Goal: Obtain resource: Download file/media

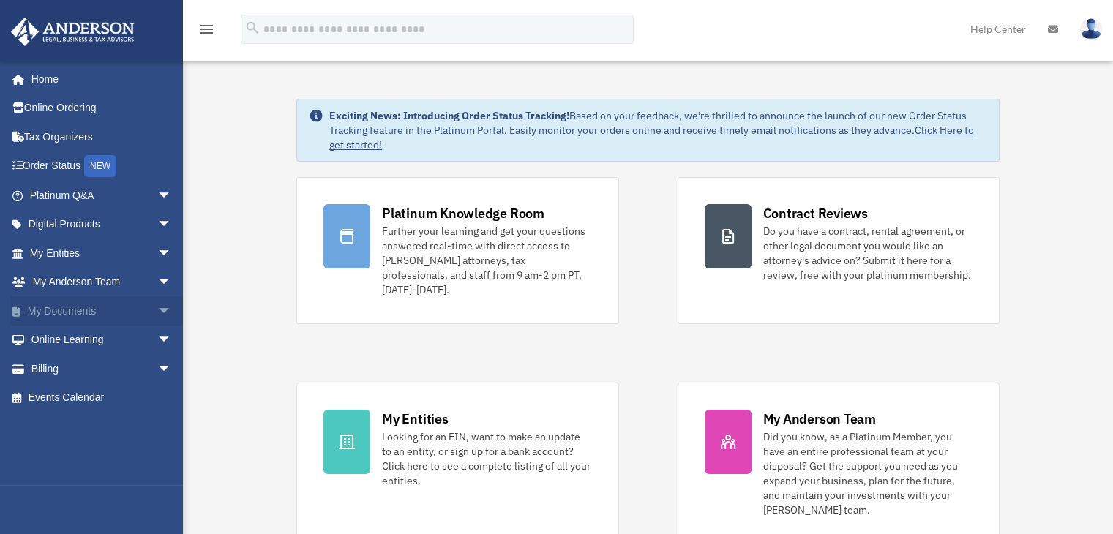
click at [105, 307] on link "My Documents arrow_drop_down" at bounding box center [102, 310] width 184 height 29
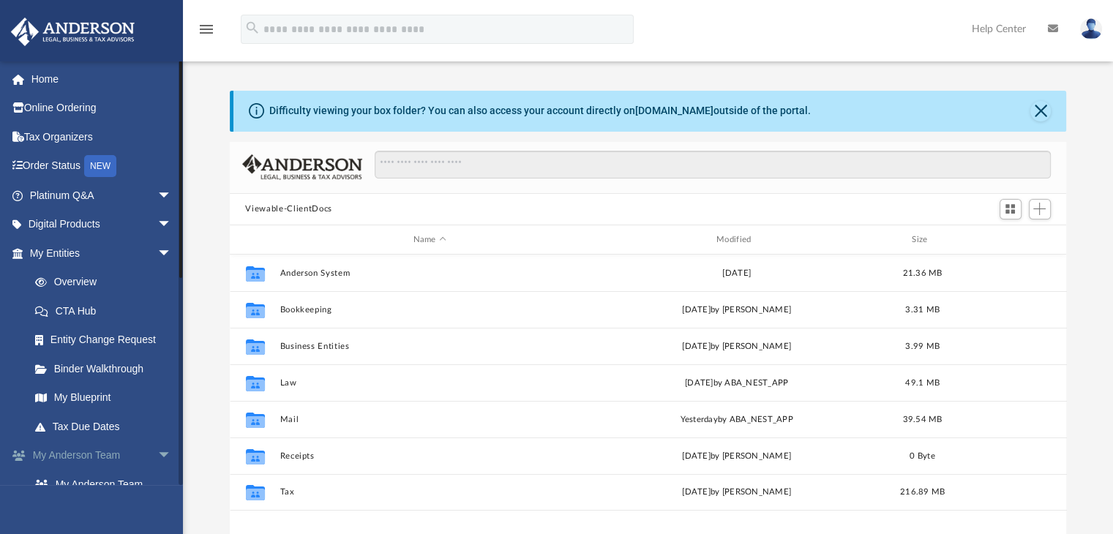
scroll to position [321, 826]
click at [738, 234] on div "Modified" at bounding box center [736, 239] width 301 height 13
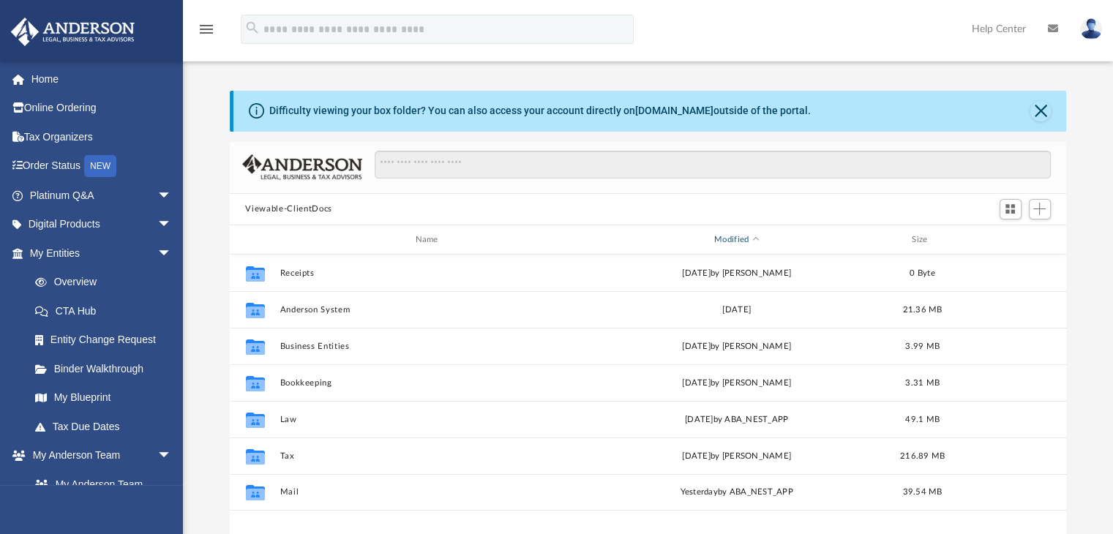
click at [738, 234] on div "Modified" at bounding box center [736, 239] width 301 height 13
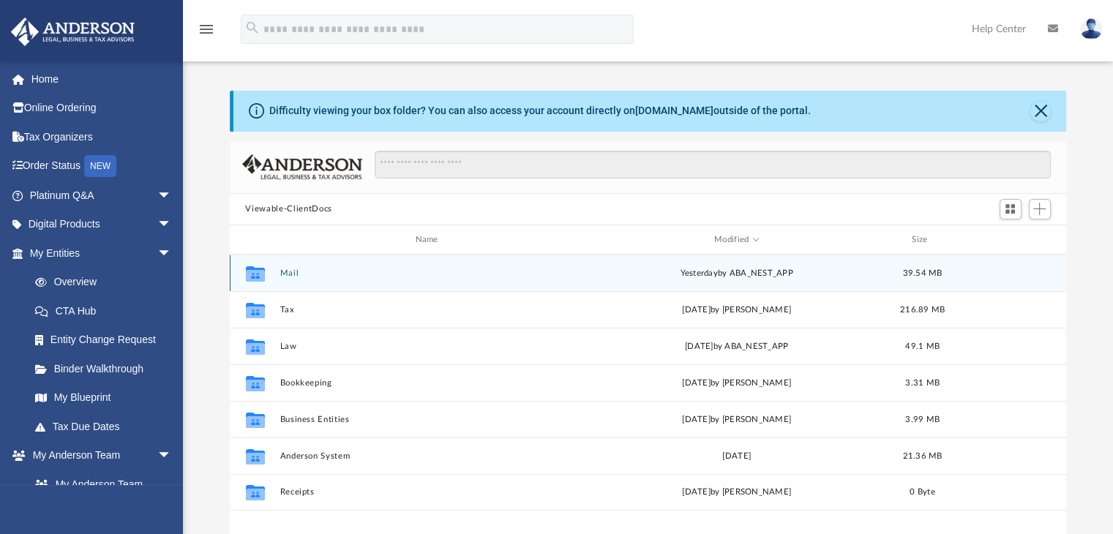
click at [293, 272] on button "Mail" at bounding box center [430, 274] width 300 height 10
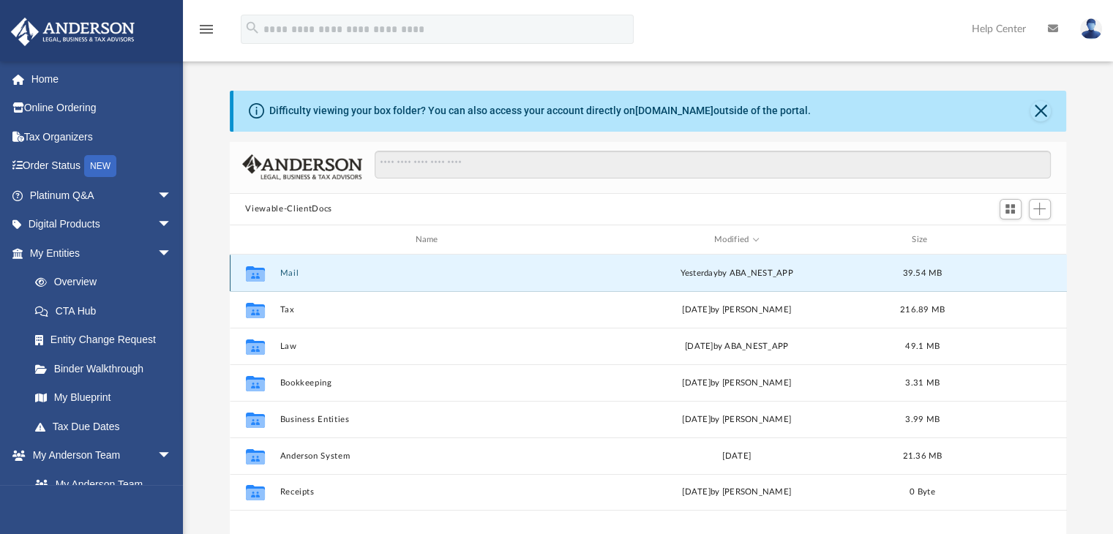
click at [293, 272] on button "Mail" at bounding box center [430, 274] width 300 height 10
click at [295, 273] on button "Mail" at bounding box center [430, 274] width 300 height 10
click at [285, 273] on button "Mail" at bounding box center [430, 274] width 300 height 10
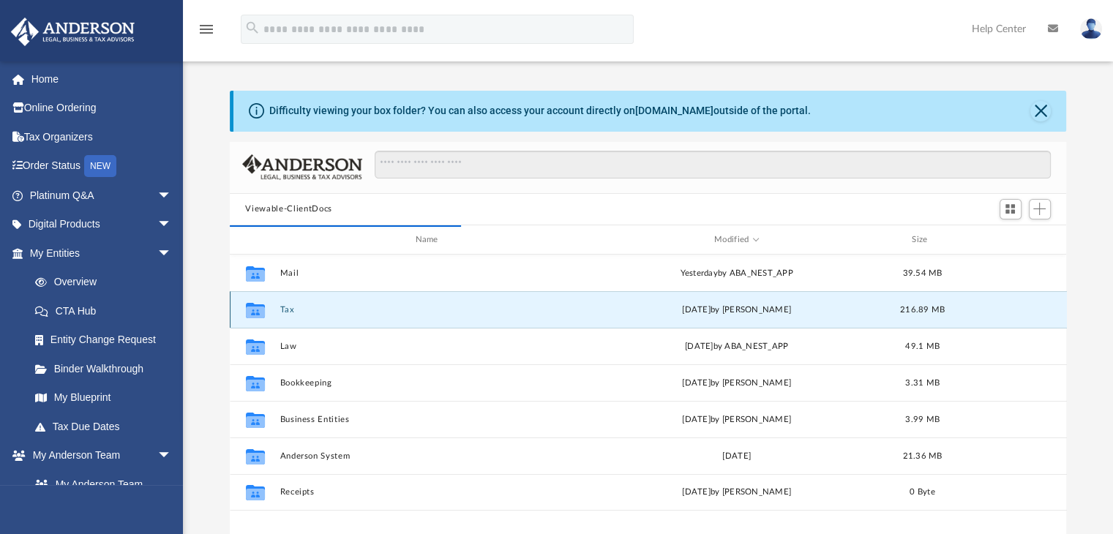
click at [288, 311] on button "Tax" at bounding box center [430, 310] width 300 height 10
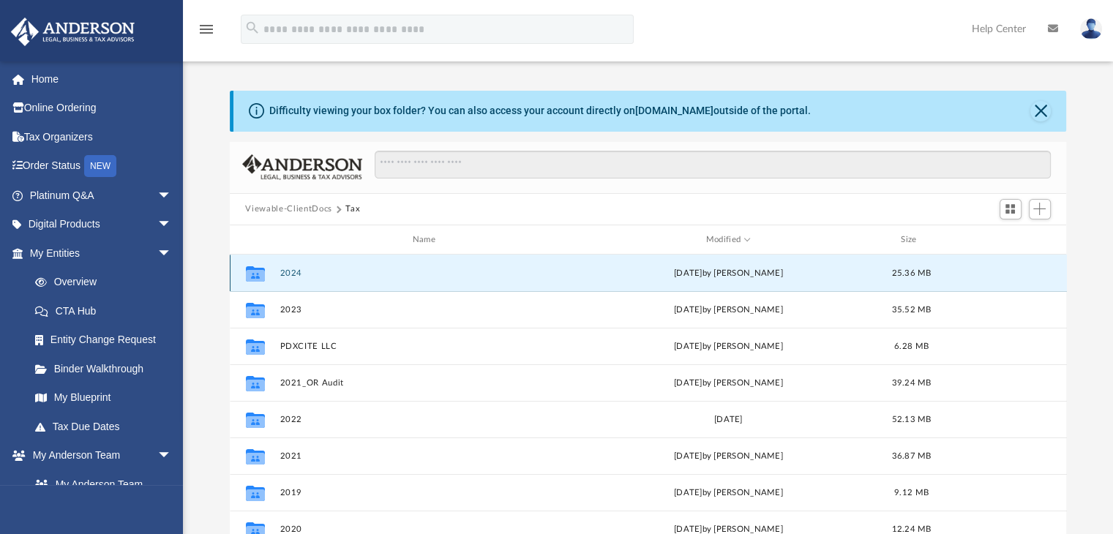
click at [293, 272] on button "2024" at bounding box center [427, 274] width 295 height 10
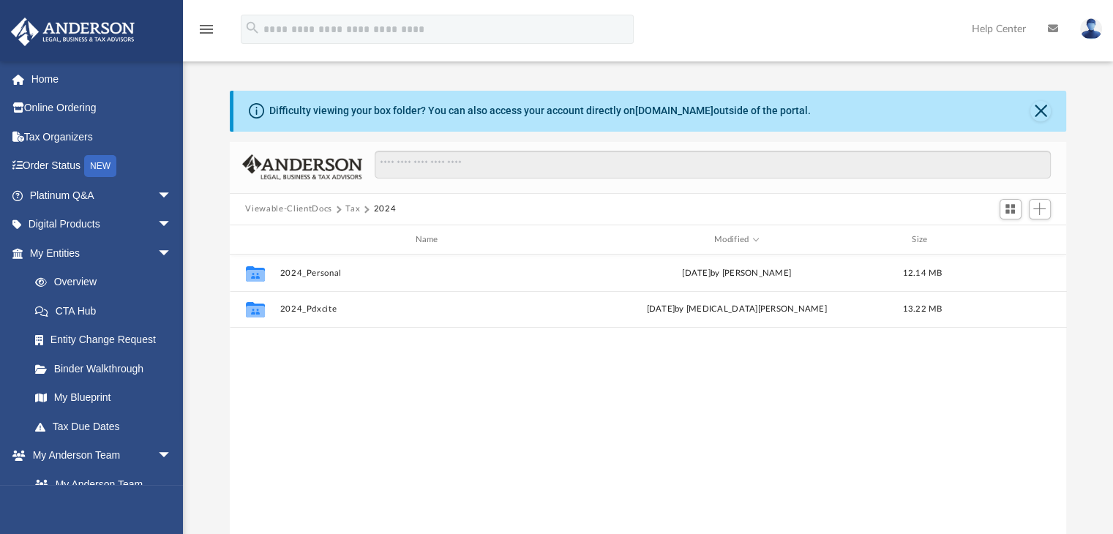
click at [326, 208] on button "Viewable-ClientDocs" at bounding box center [288, 209] width 86 height 13
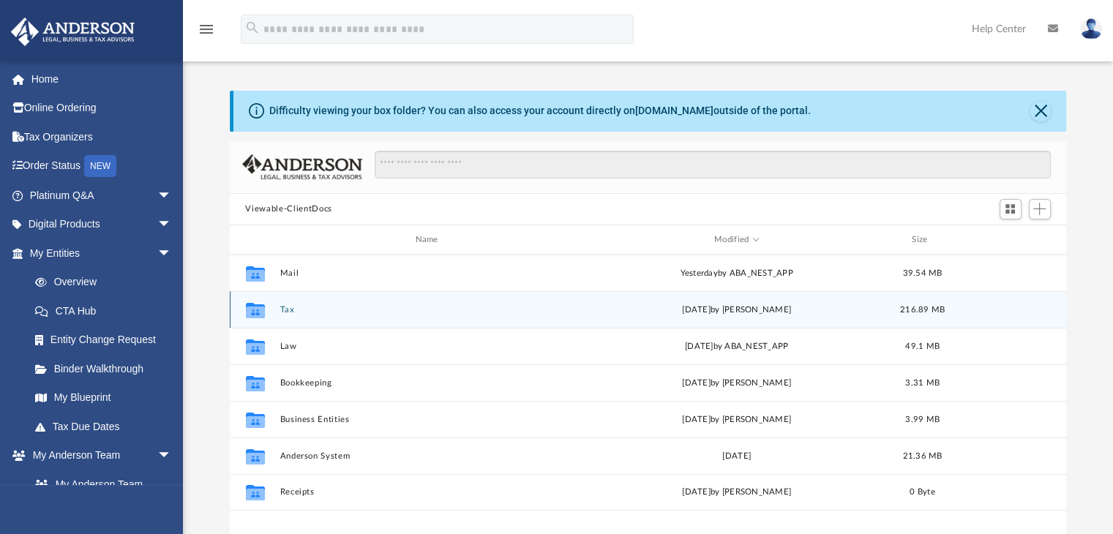
click at [286, 309] on button "Tax" at bounding box center [430, 310] width 300 height 10
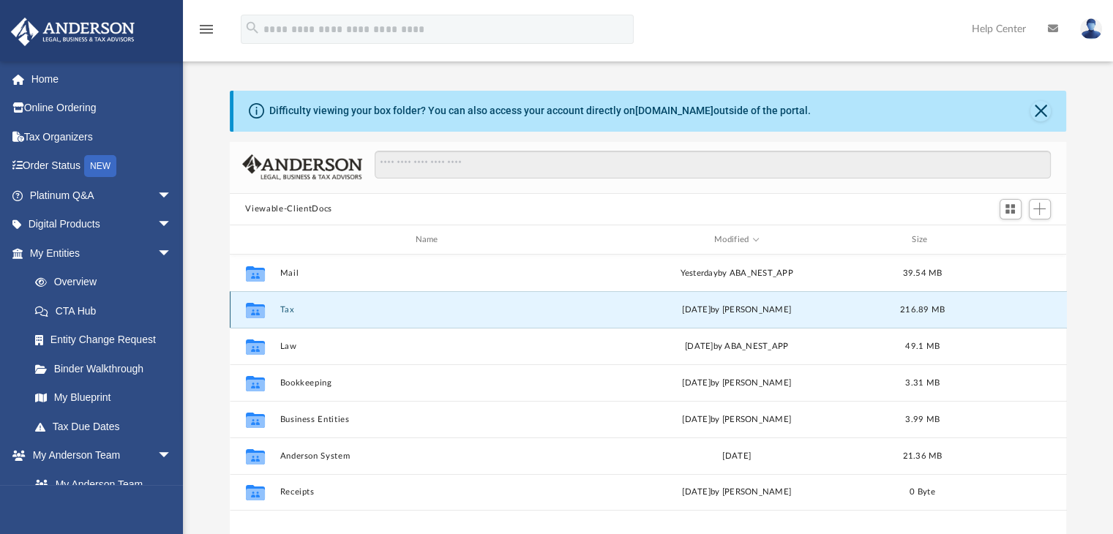
click at [286, 309] on button "Tax" at bounding box center [430, 310] width 300 height 10
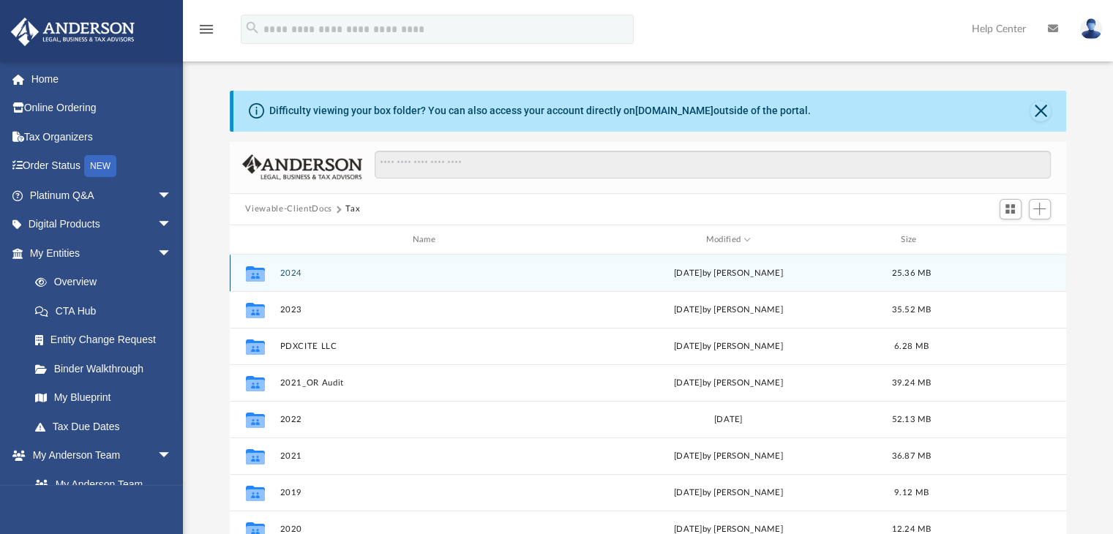
click at [294, 273] on button "2024" at bounding box center [427, 274] width 295 height 10
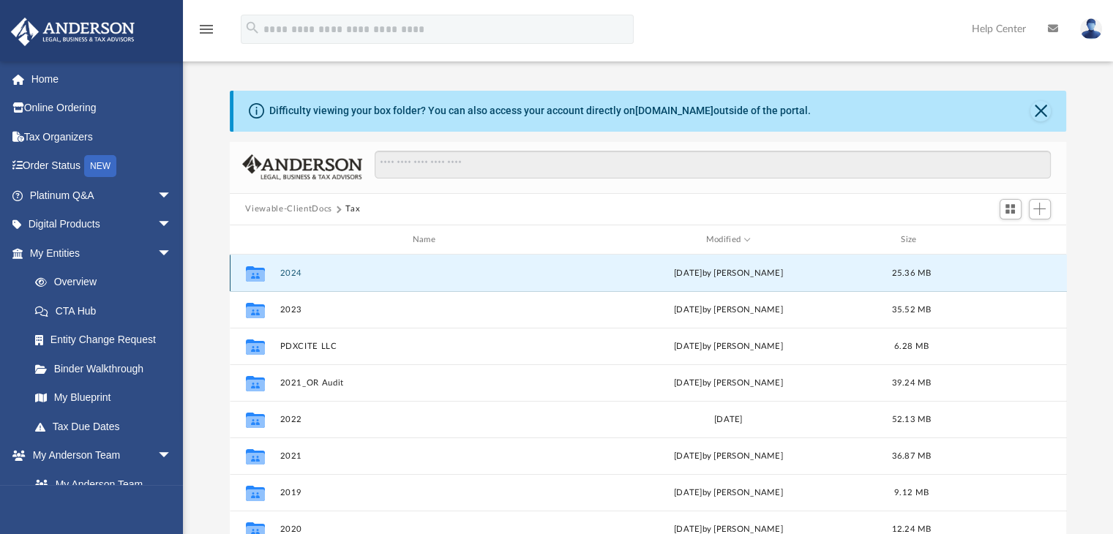
click at [294, 273] on button "2024" at bounding box center [427, 274] width 295 height 10
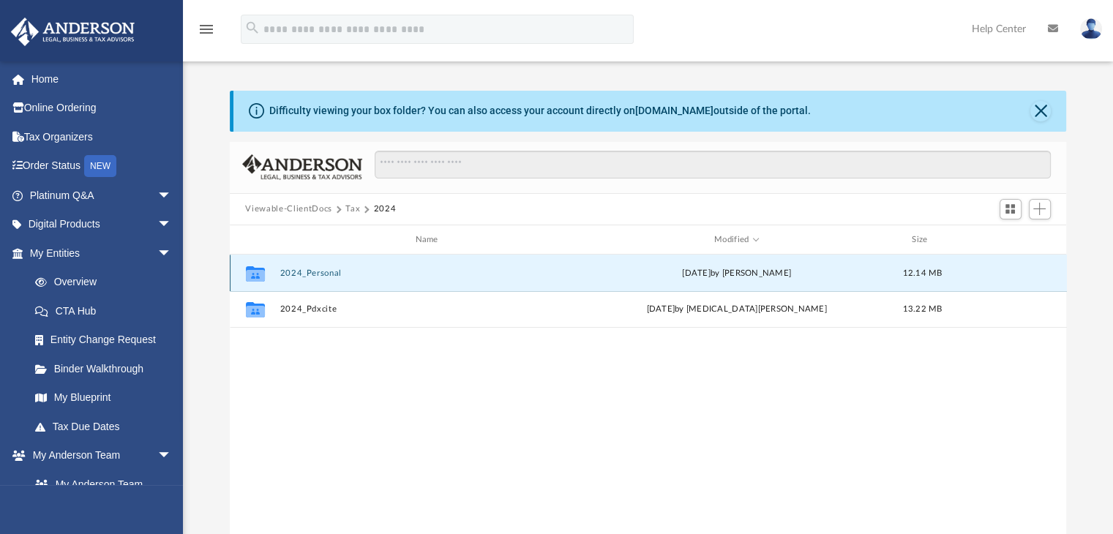
click at [294, 273] on button "2024_Personal" at bounding box center [430, 274] width 300 height 10
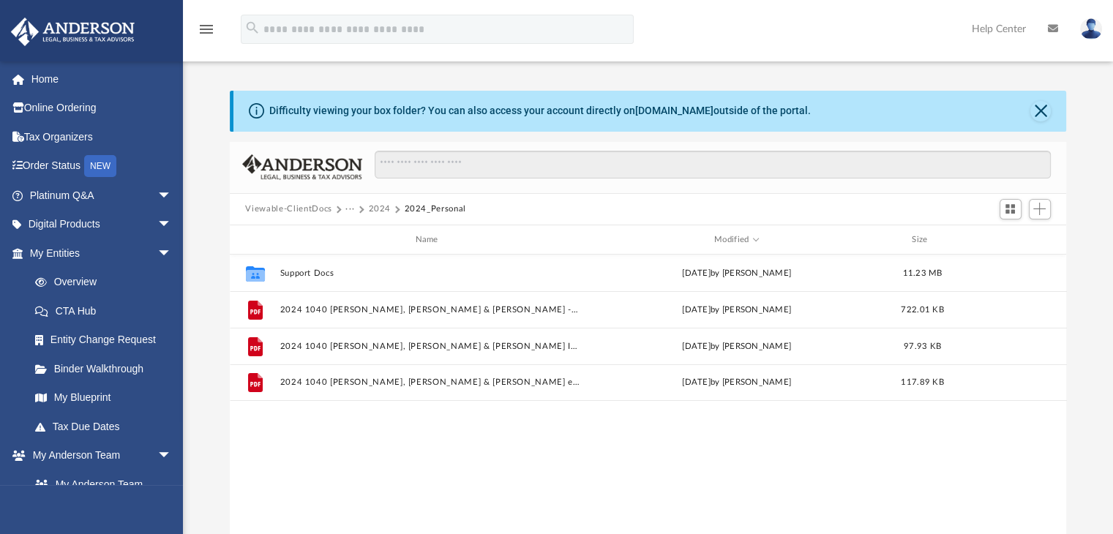
click at [314, 209] on button "Viewable-ClientDocs" at bounding box center [288, 209] width 86 height 13
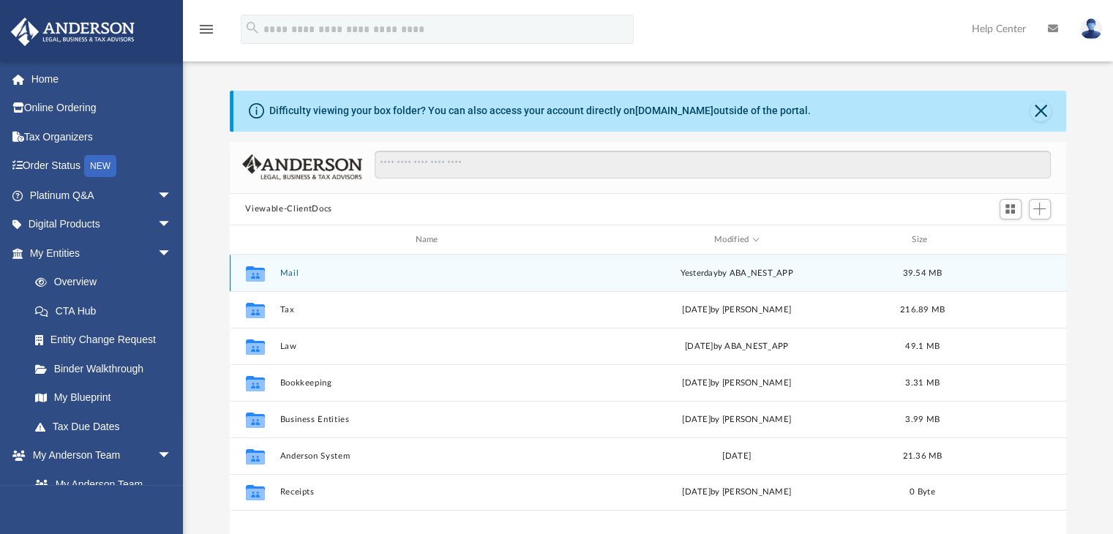
click at [291, 273] on button "Mail" at bounding box center [430, 274] width 300 height 10
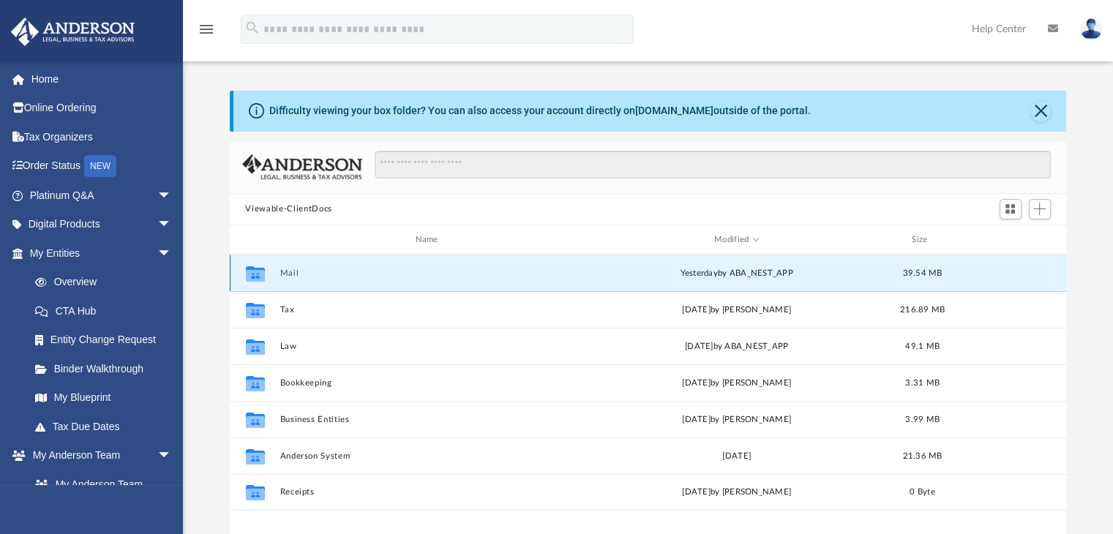
click at [291, 273] on button "Mail" at bounding box center [430, 274] width 300 height 10
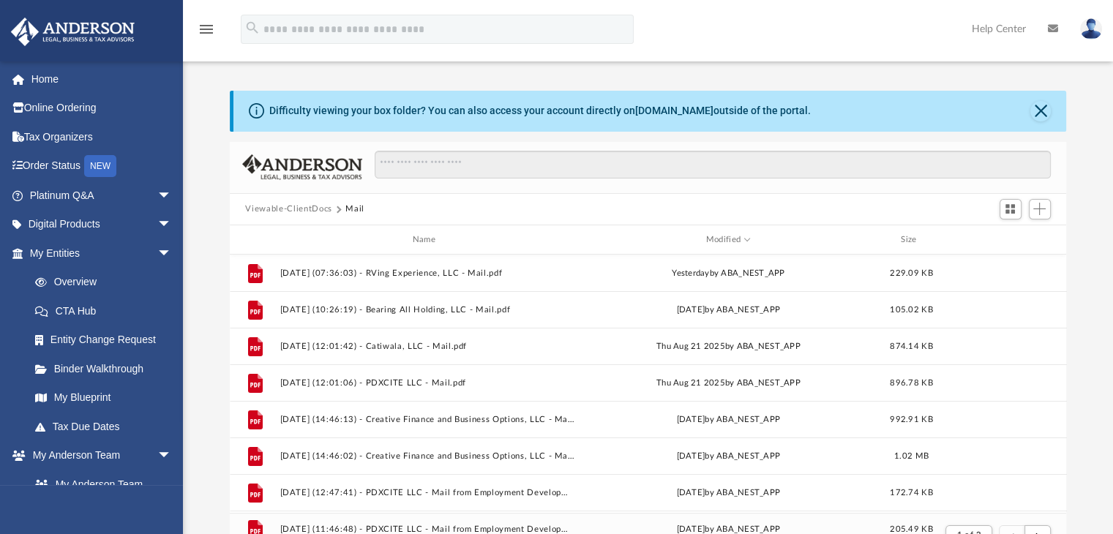
scroll to position [276, 826]
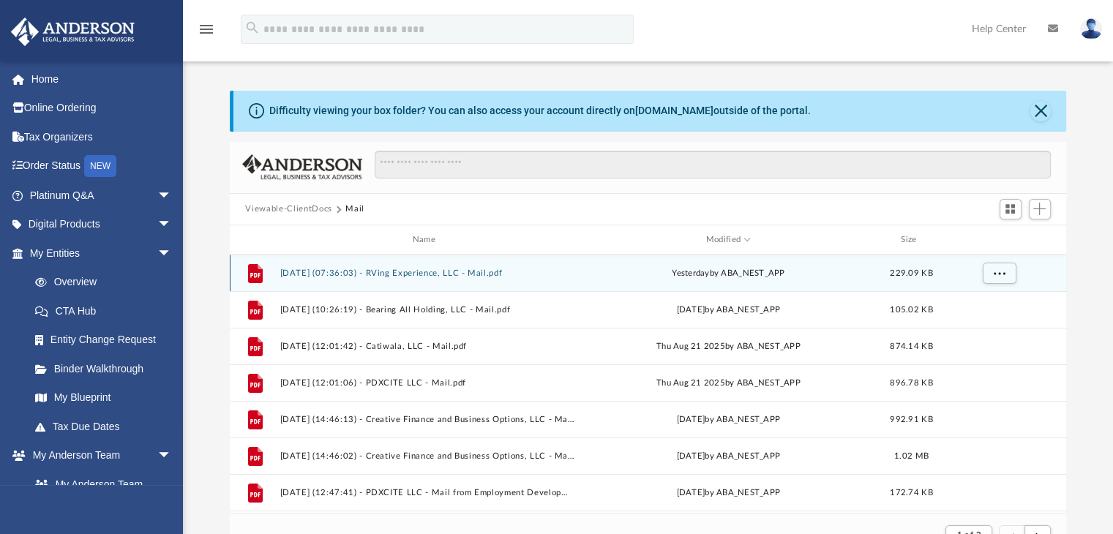
click at [433, 273] on button "[DATE] (07:36:03) - RVing Experience, LLC - Mail.pdf" at bounding box center [427, 274] width 295 height 10
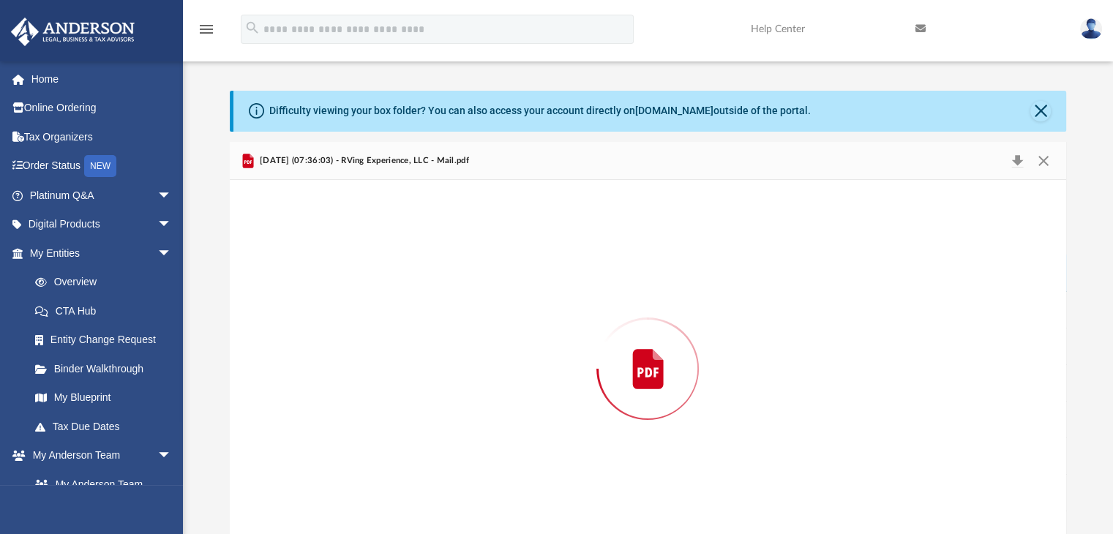
scroll to position [23, 0]
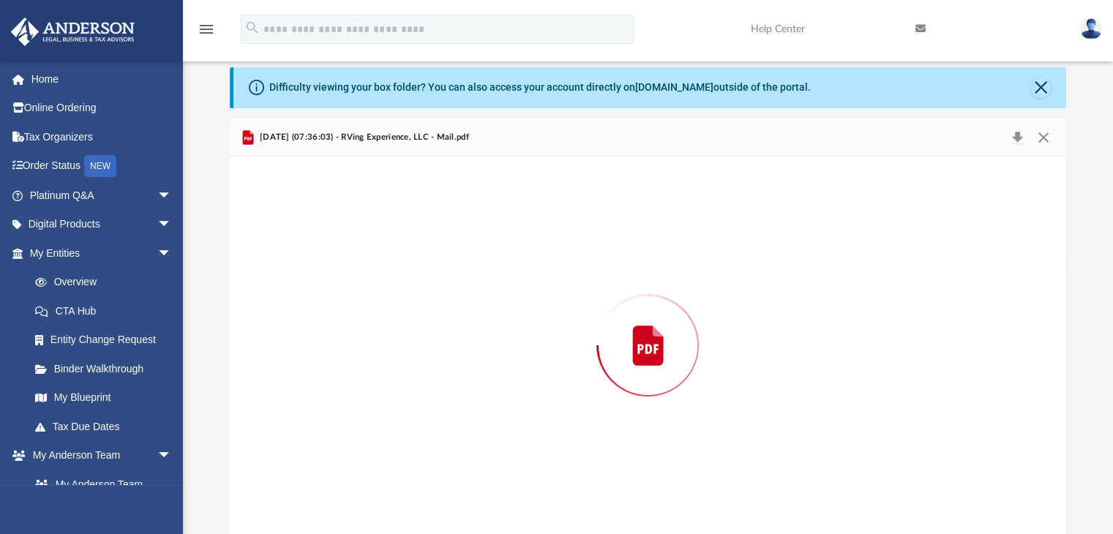
click at [433, 273] on div "Preview" at bounding box center [648, 346] width 837 height 378
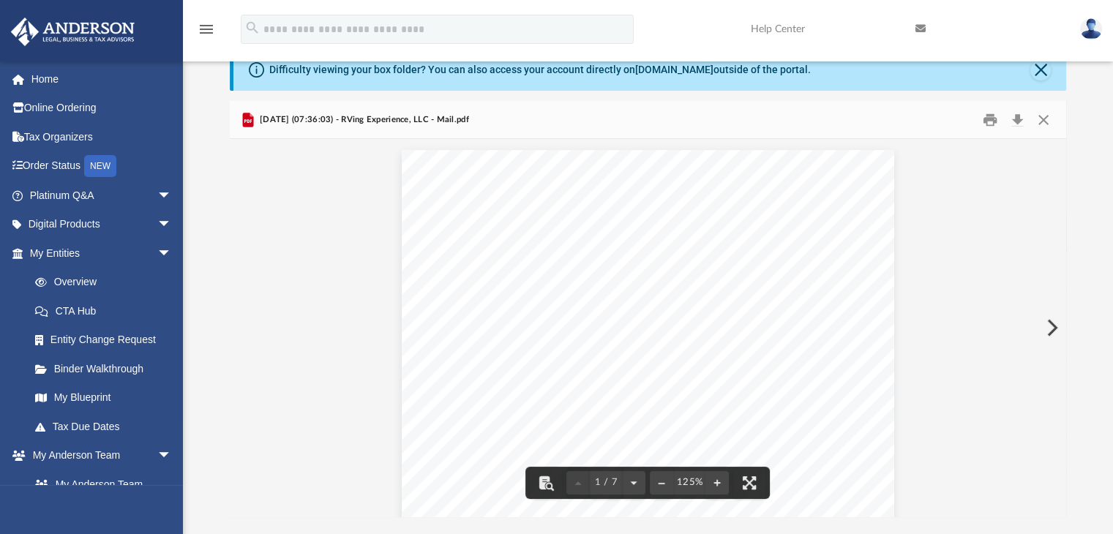
scroll to position [35, 0]
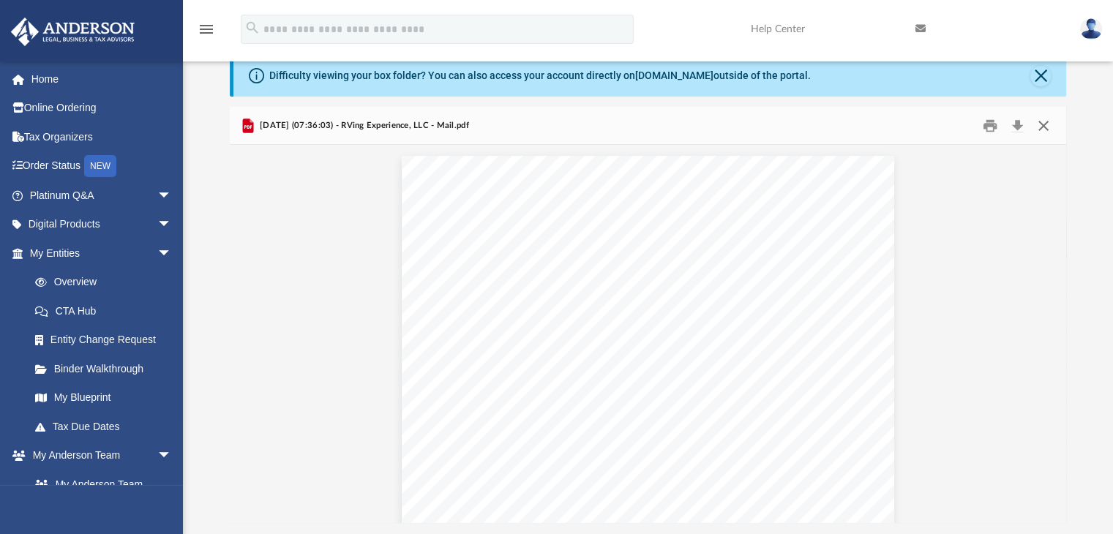
click at [1045, 118] on button "Close" at bounding box center [1044, 125] width 26 height 23
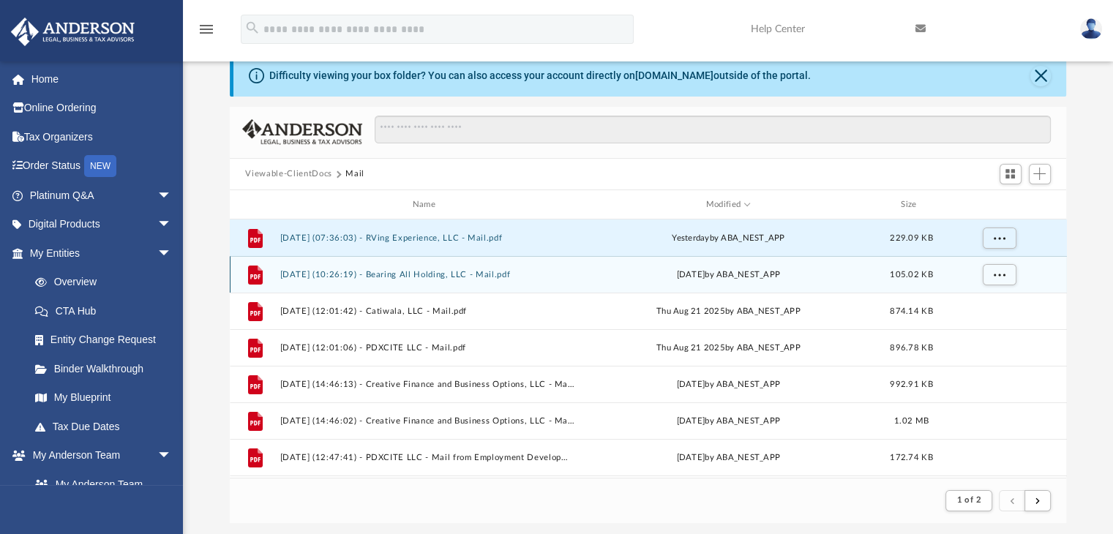
click at [463, 268] on div "File [DATE] (10:26:19) - Bearing All Holding, LLC - Mail.pdf [DATE] by ABA_NEST…" at bounding box center [648, 274] width 837 height 37
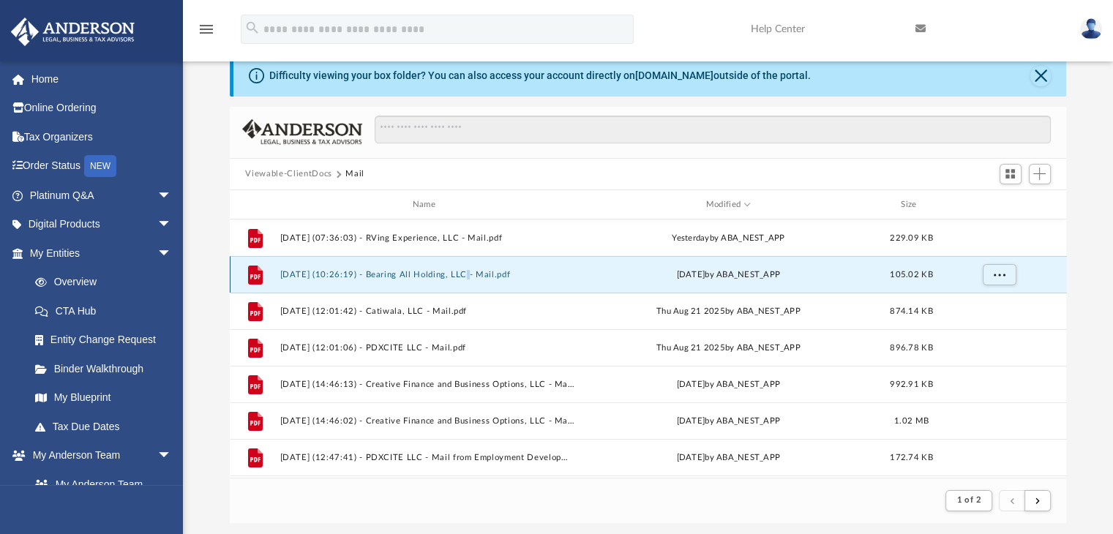
click at [463, 268] on div "File [DATE] (10:26:19) - Bearing All Holding, LLC - Mail.pdf [DATE] by ABA_NEST…" at bounding box center [648, 274] width 837 height 37
click at [348, 275] on button "[DATE] (10:26:19) - Bearing All Holding, LLC - Mail.pdf" at bounding box center [427, 275] width 295 height 10
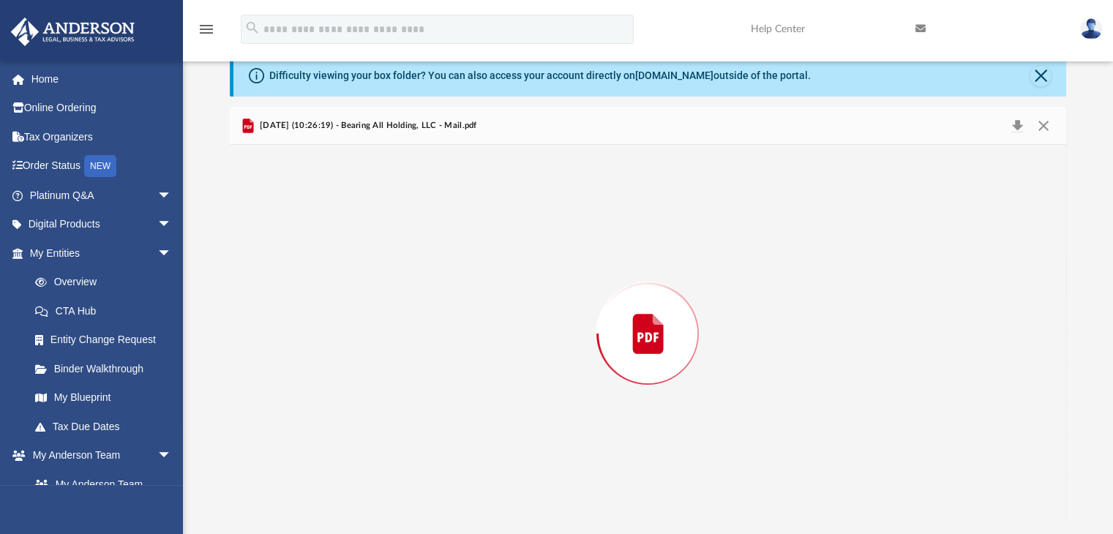
click at [348, 275] on div "Preview" at bounding box center [648, 334] width 837 height 378
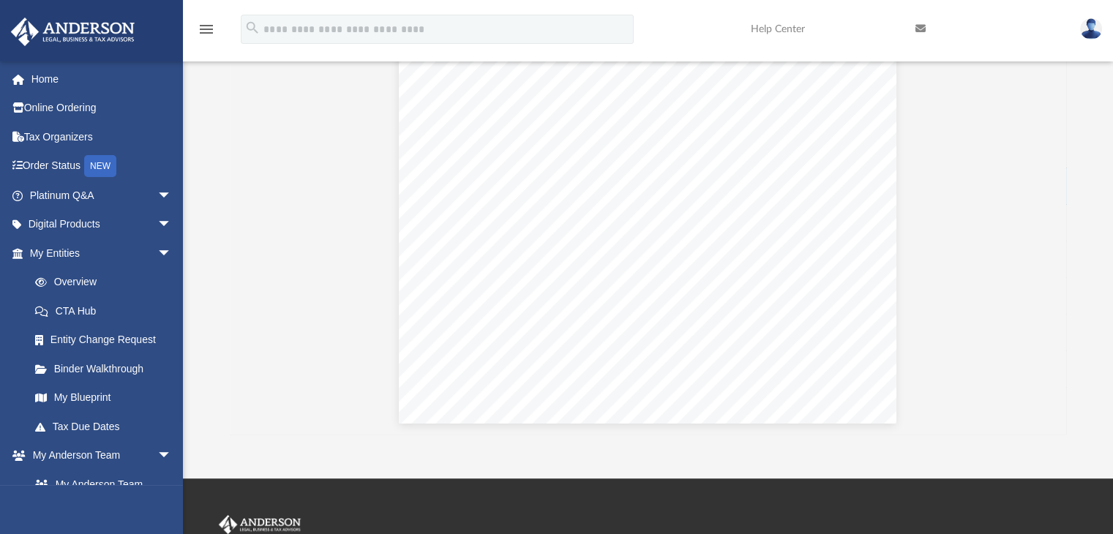
scroll to position [137, 0]
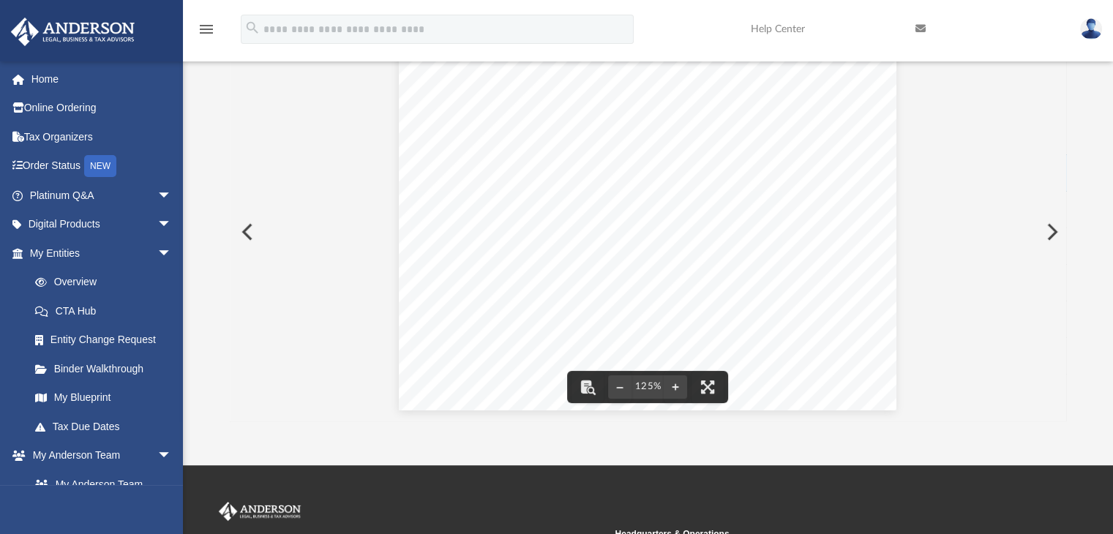
click at [1052, 228] on button "Preview" at bounding box center [1051, 232] width 32 height 41
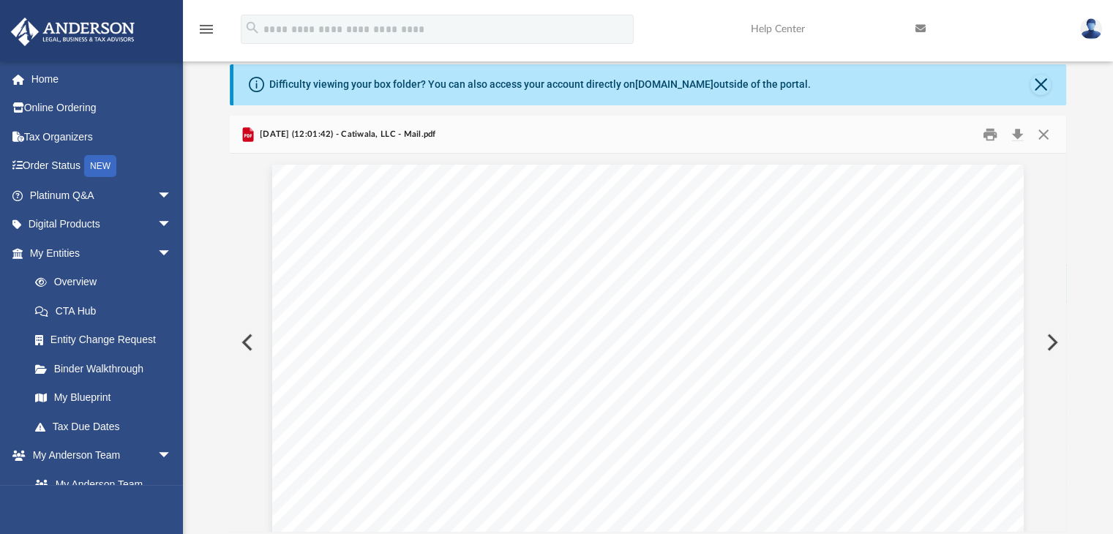
scroll to position [1, 0]
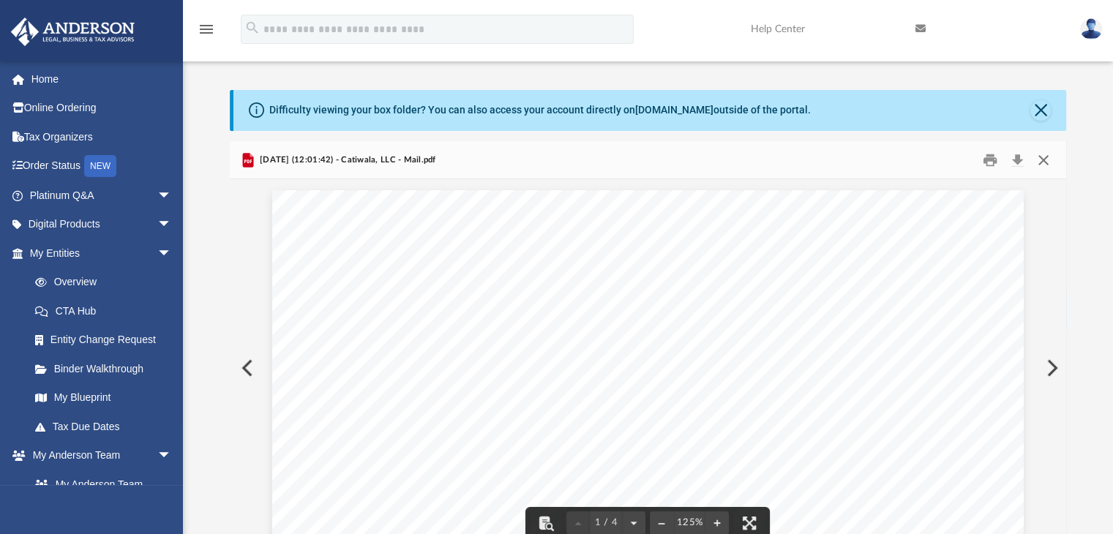
click at [1045, 149] on button "Close" at bounding box center [1044, 160] width 26 height 23
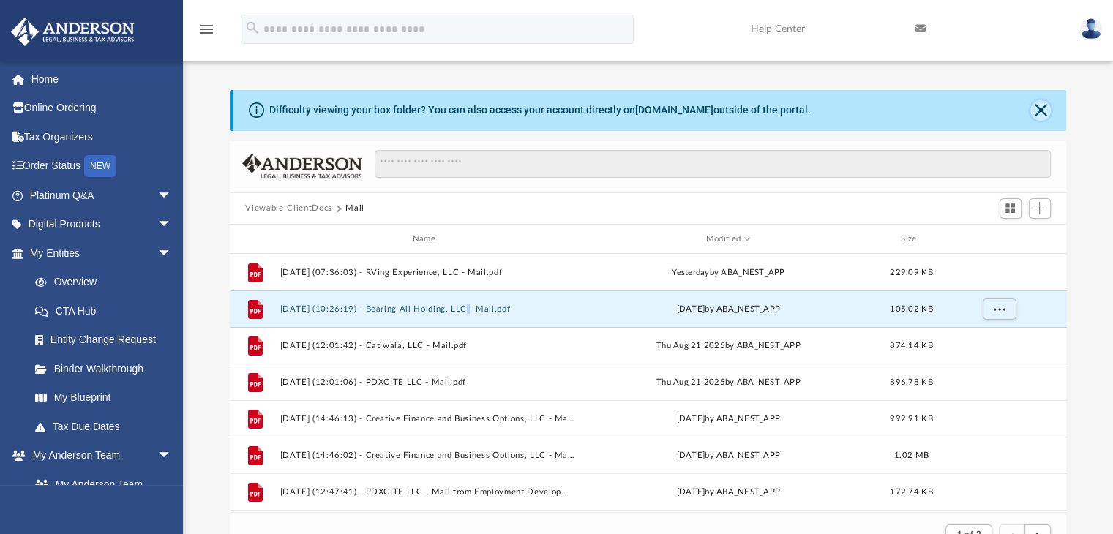
click at [1037, 116] on button "Close" at bounding box center [1041, 110] width 20 height 20
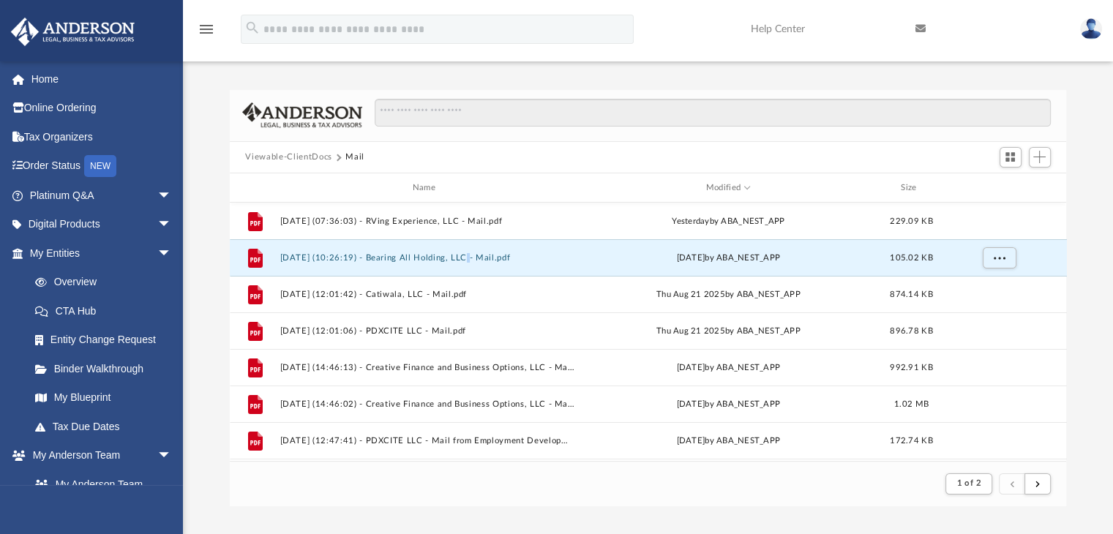
click at [1091, 34] on img at bounding box center [1091, 28] width 22 height 21
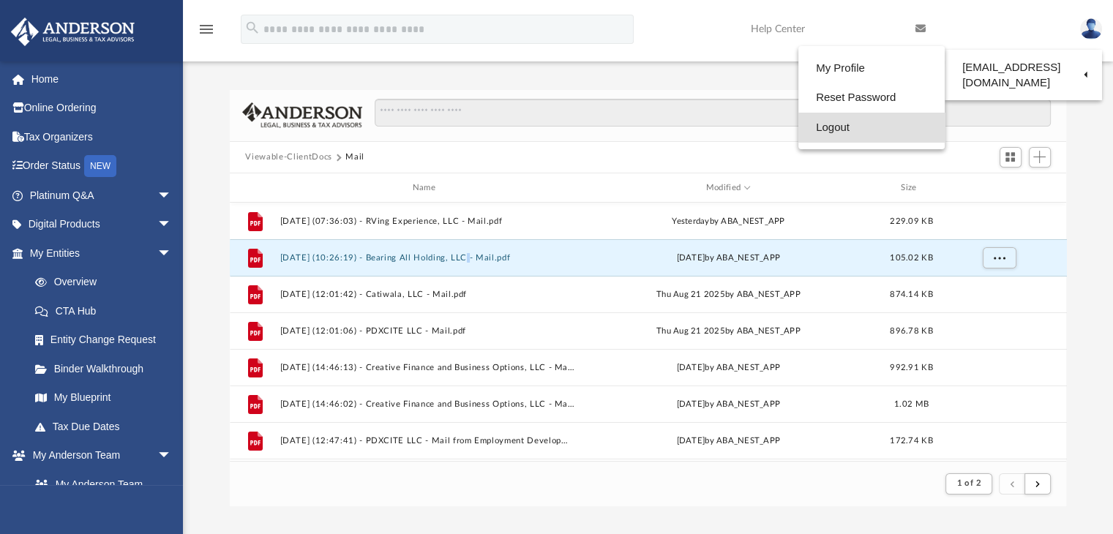
click at [891, 127] on link "Logout" at bounding box center [872, 128] width 146 height 30
